Goal: Task Accomplishment & Management: Use online tool/utility

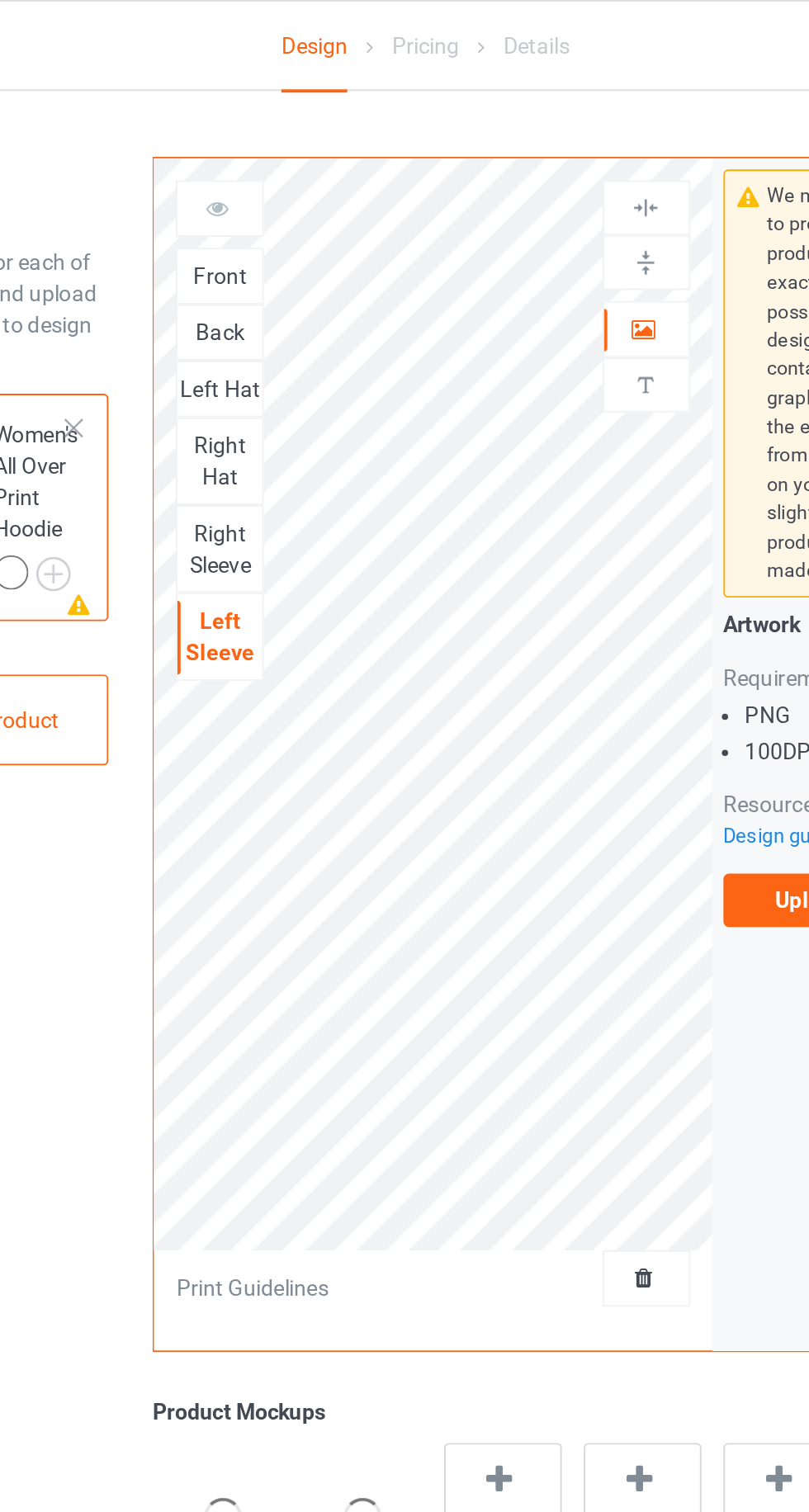
click at [303, 150] on div "Front" at bounding box center [296, 145] width 45 height 17
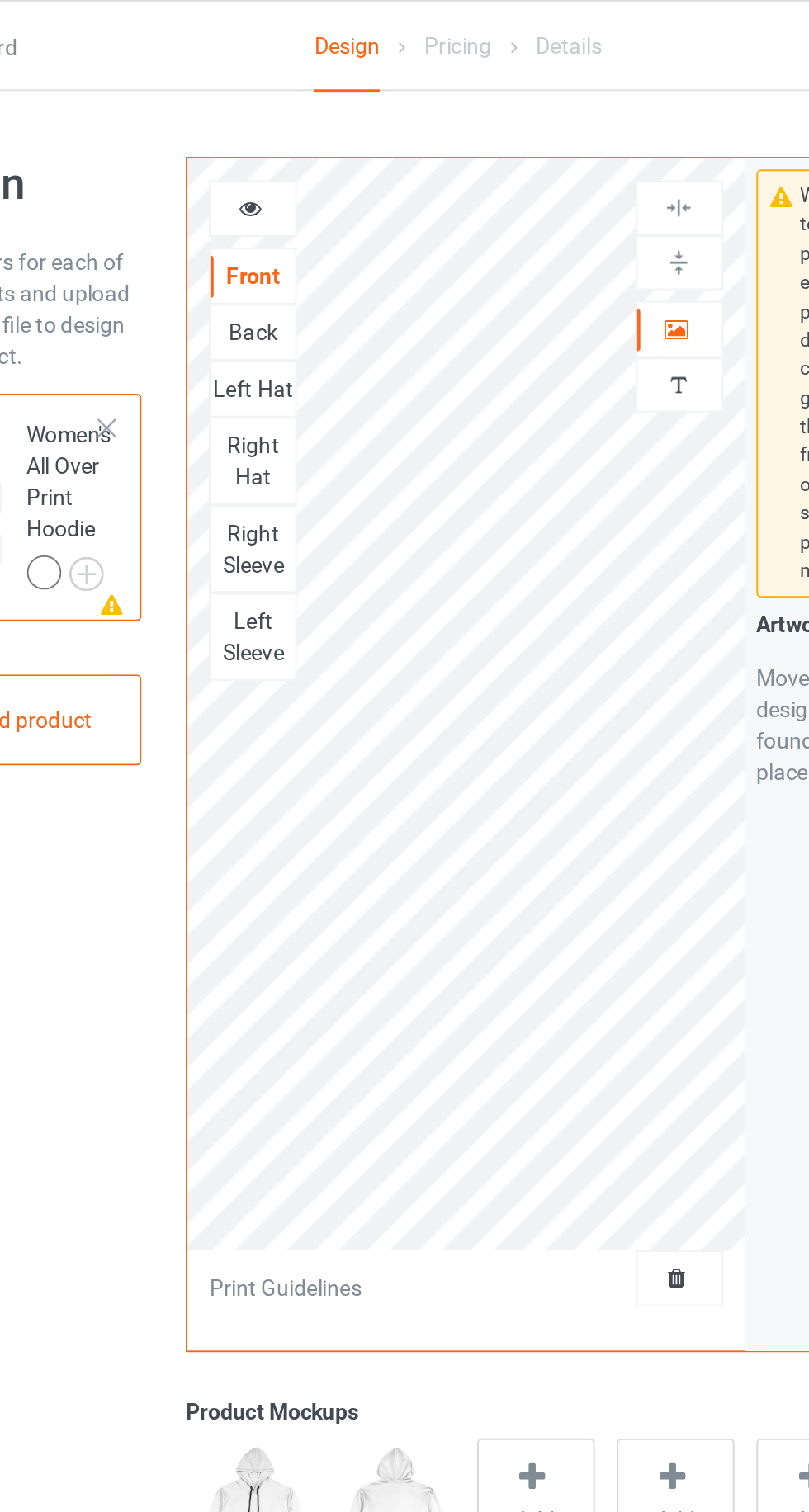
click at [523, 168] on icon at bounding box center [519, 171] width 14 height 12
click at [312, 171] on div "Back" at bounding box center [296, 175] width 45 height 17
click at [516, 173] on icon at bounding box center [519, 171] width 14 height 12
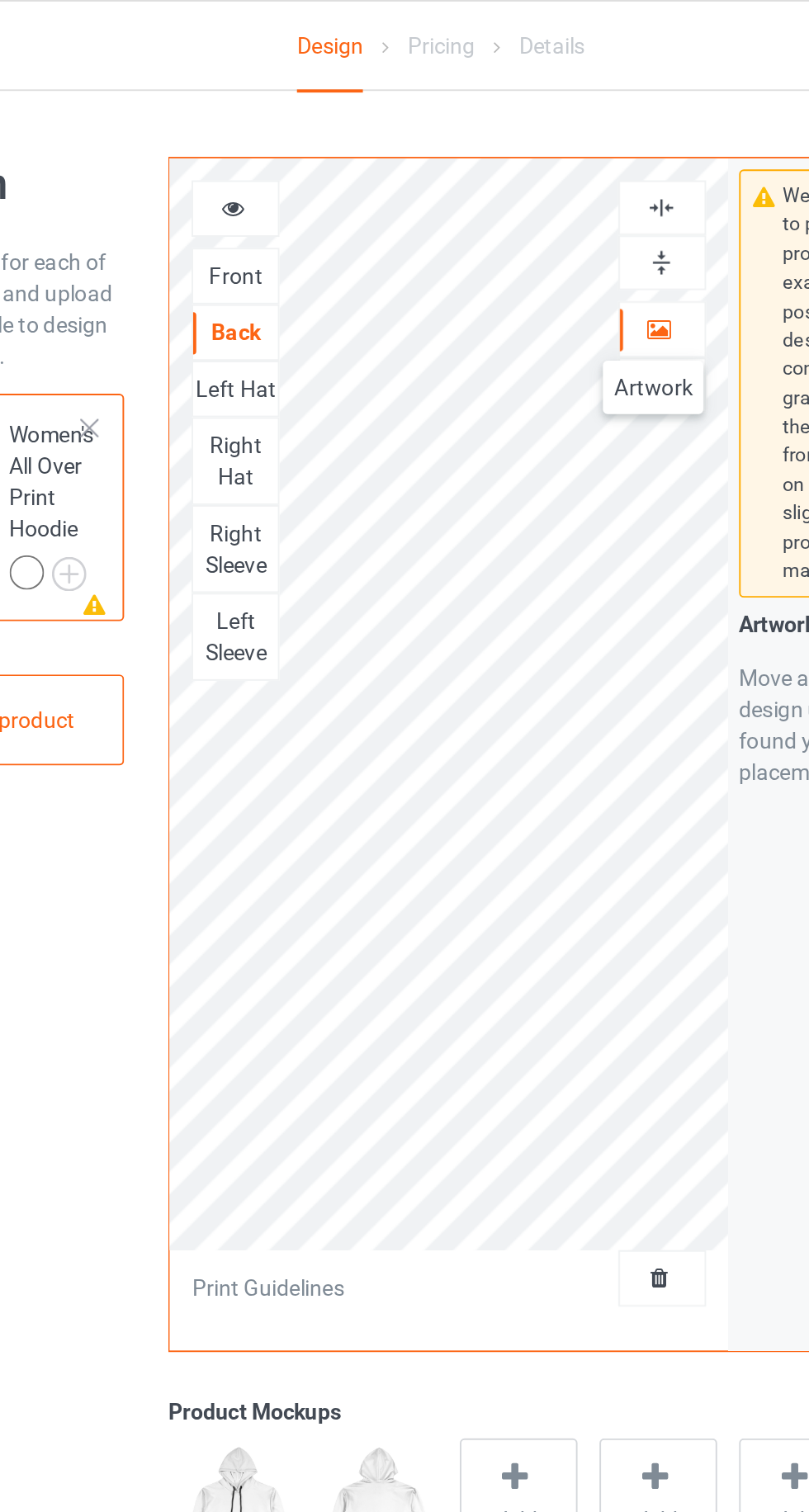
click at [295, 207] on div "Left Hat" at bounding box center [296, 205] width 45 height 17
click at [514, 176] on icon at bounding box center [519, 171] width 14 height 12
click at [295, 236] on div "Right Hat" at bounding box center [296, 243] width 45 height 33
click at [520, 165] on icon at bounding box center [519, 171] width 14 height 12
click at [289, 287] on div "Right Sleeve" at bounding box center [296, 289] width 45 height 33
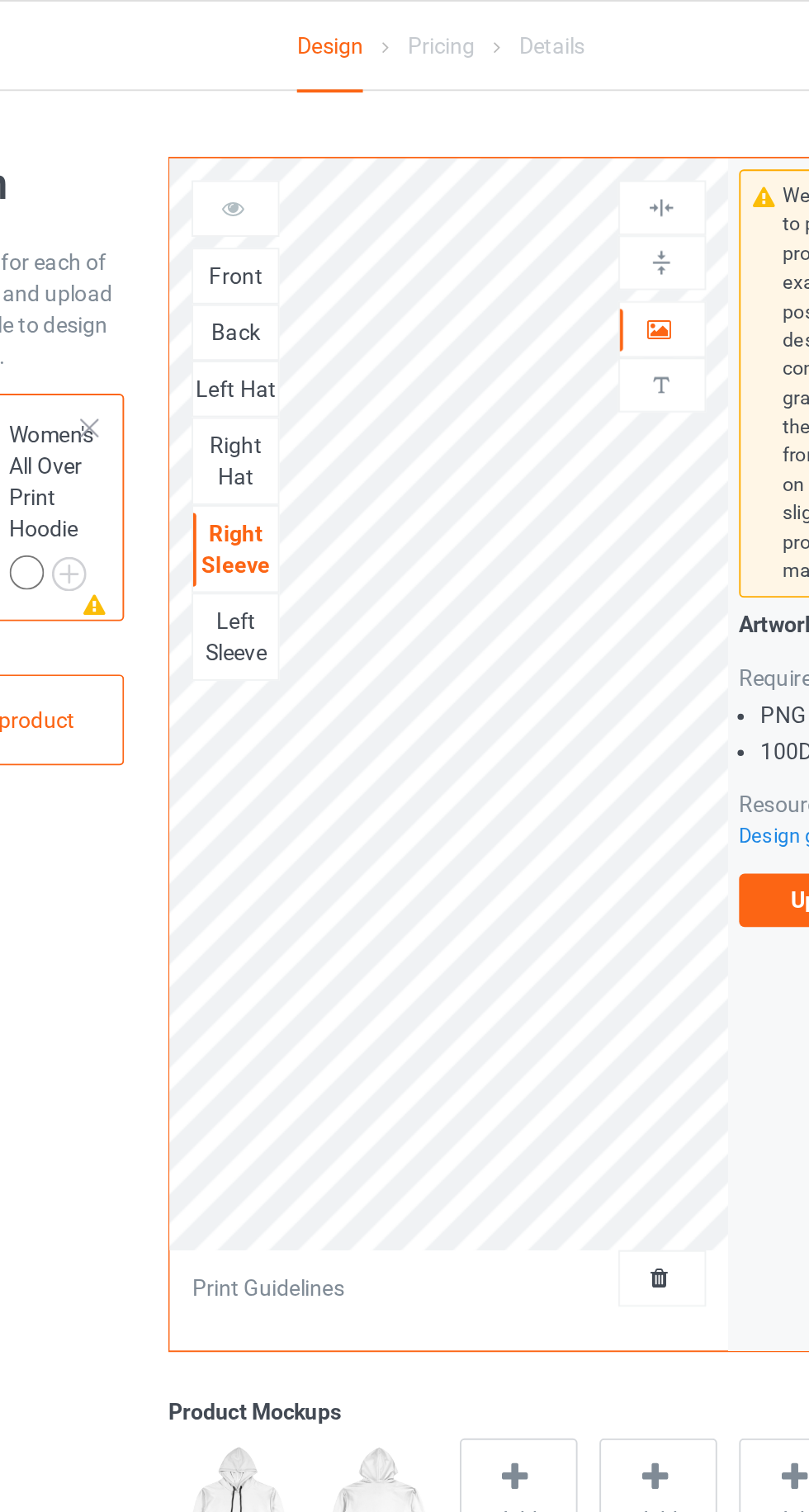
click at [522, 166] on icon at bounding box center [519, 171] width 14 height 12
click at [514, 170] on icon at bounding box center [519, 171] width 14 height 12
click at [509, 173] on div at bounding box center [521, 173] width 45 height 17
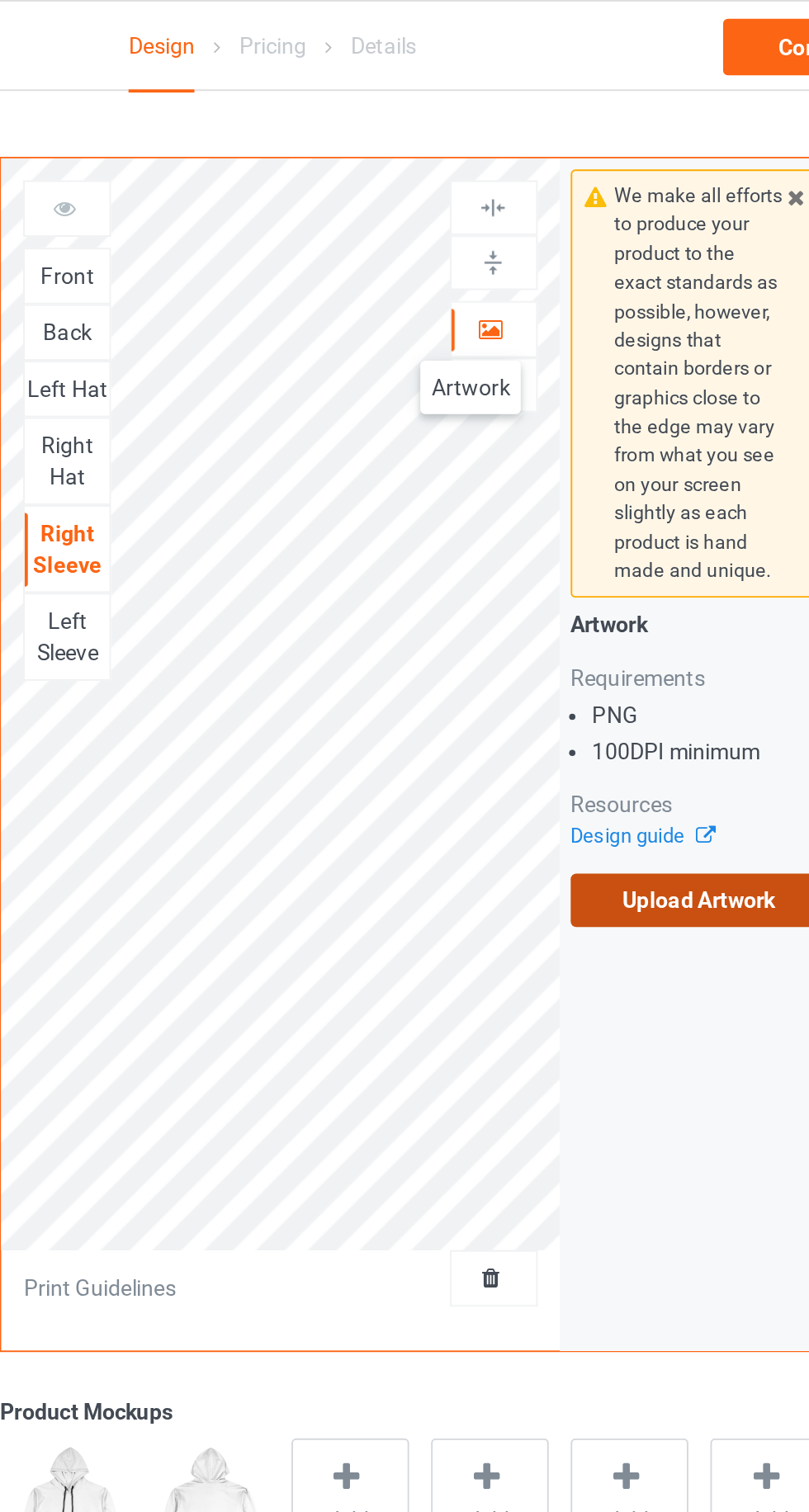
click at [612, 471] on label "Upload Artwork" at bounding box center [629, 474] width 135 height 28
click at [0, 0] on input "Upload Artwork" at bounding box center [0, 0] width 0 height 0
